Goal: Use online tool/utility: Use online tool/utility

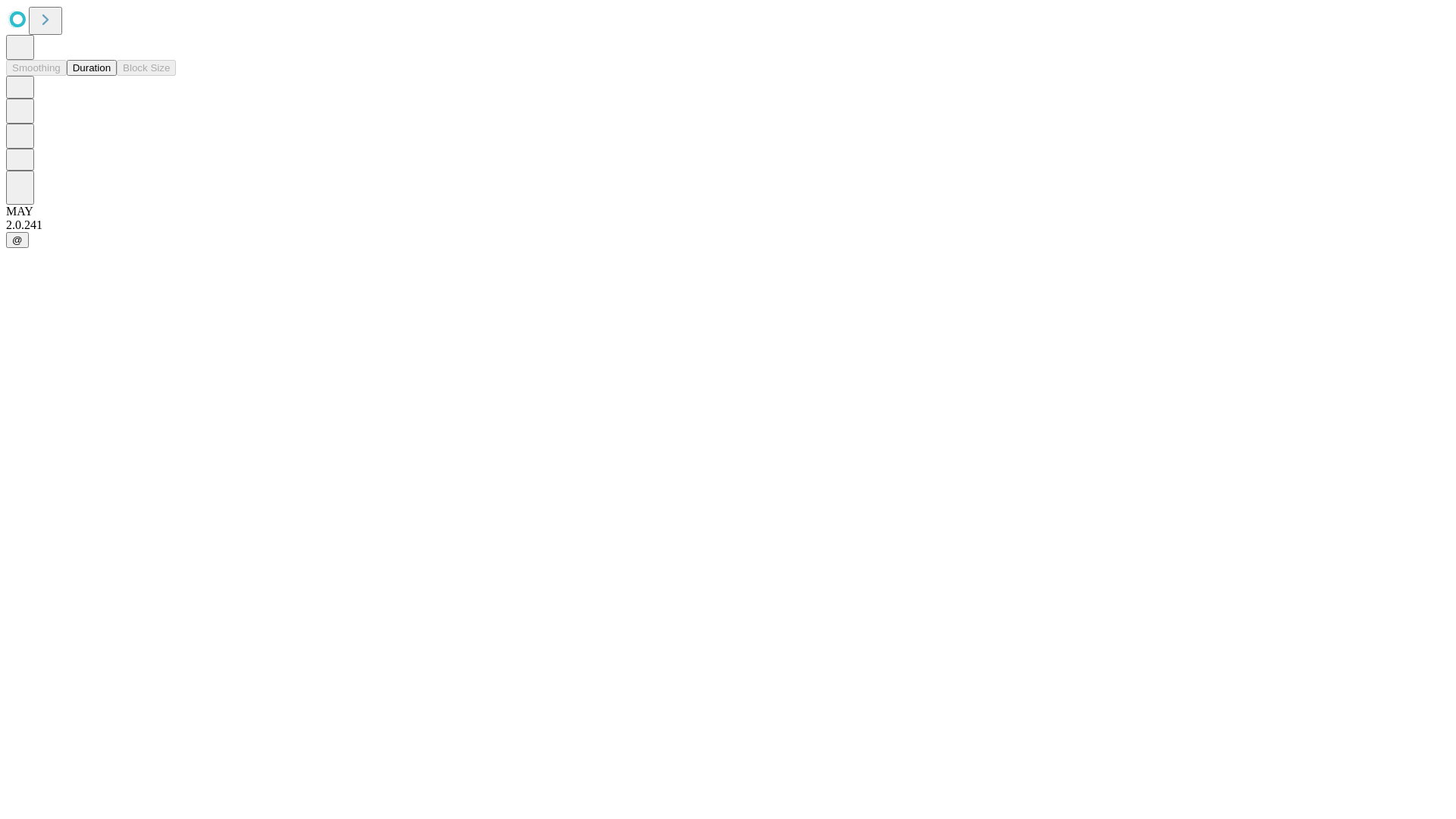
click at [110, 76] on button "Duration" at bounding box center [91, 68] width 50 height 16
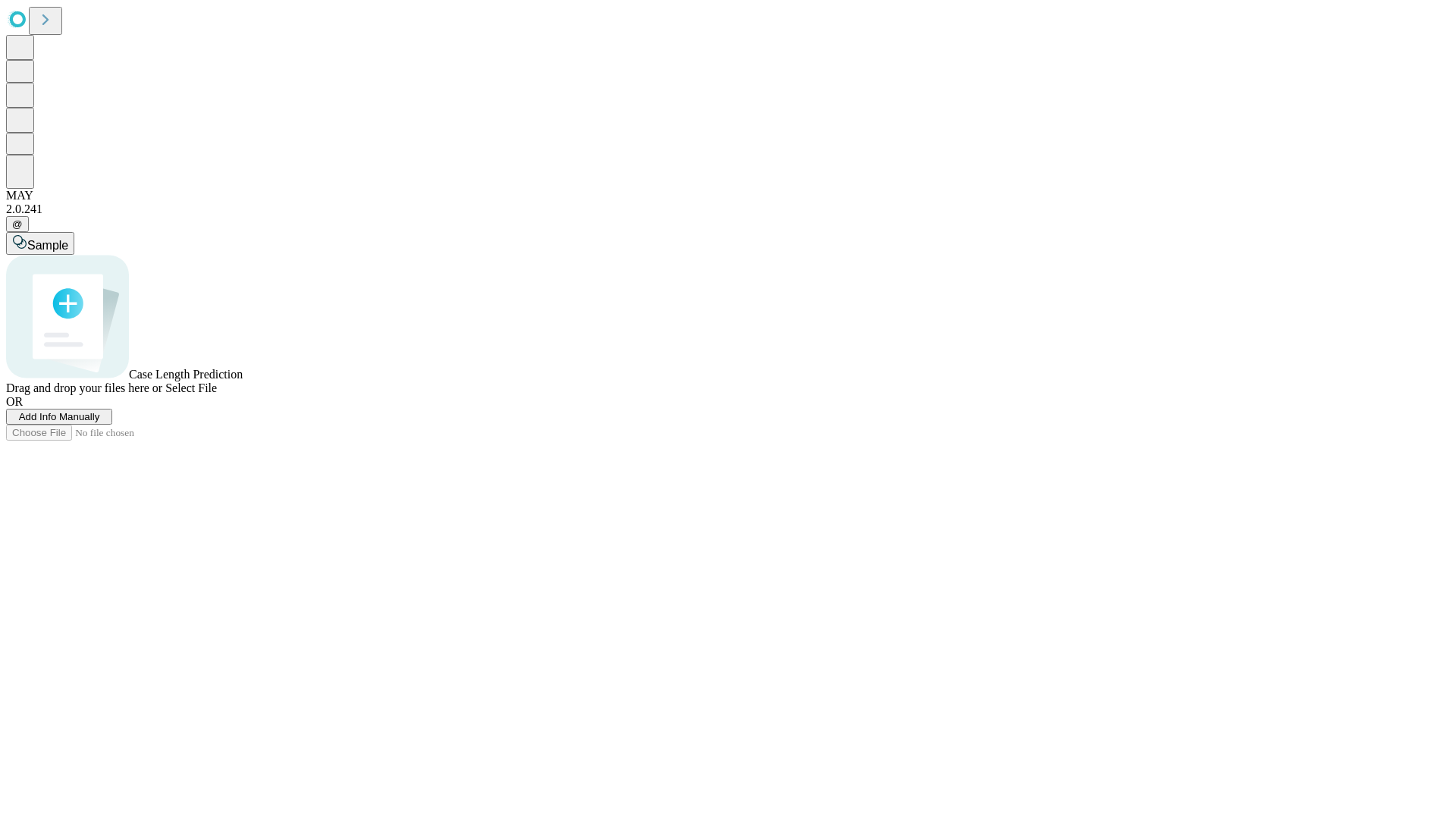
click at [217, 394] on span "Select File" at bounding box center [191, 388] width 52 height 13
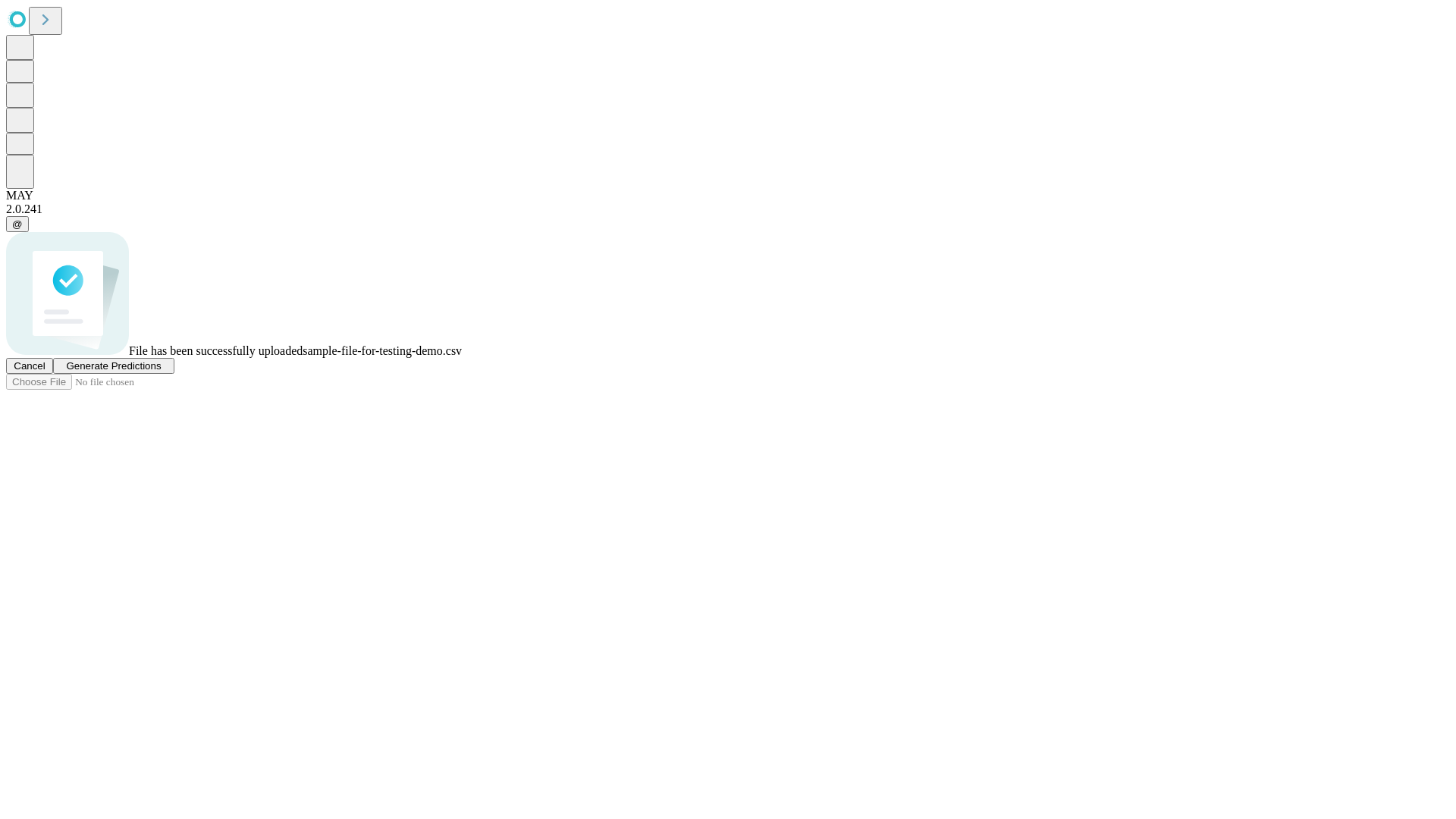
click at [160, 371] on span "Generate Predictions" at bounding box center [113, 366] width 95 height 12
